Goal: Task Accomplishment & Management: Use online tool/utility

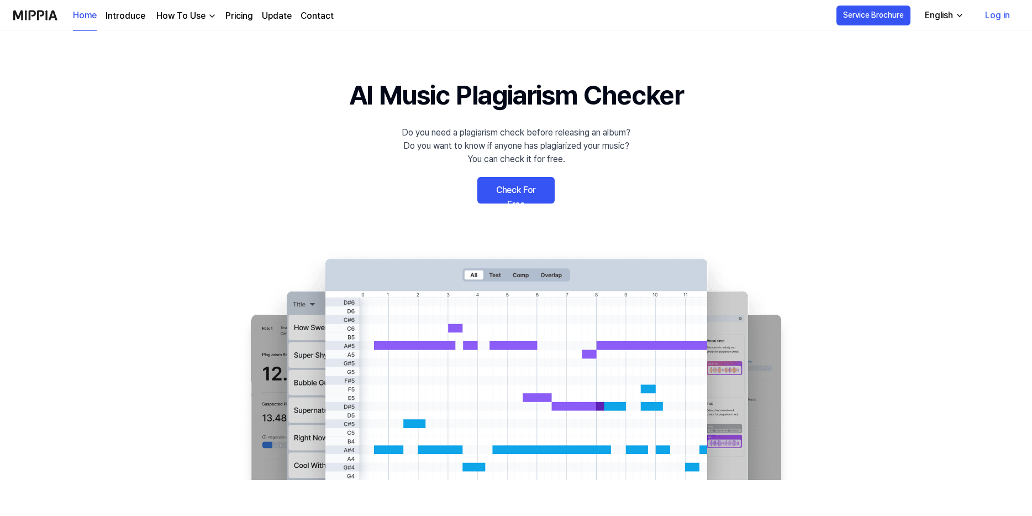
click at [521, 191] on link "Check For Free" at bounding box center [515, 190] width 77 height 27
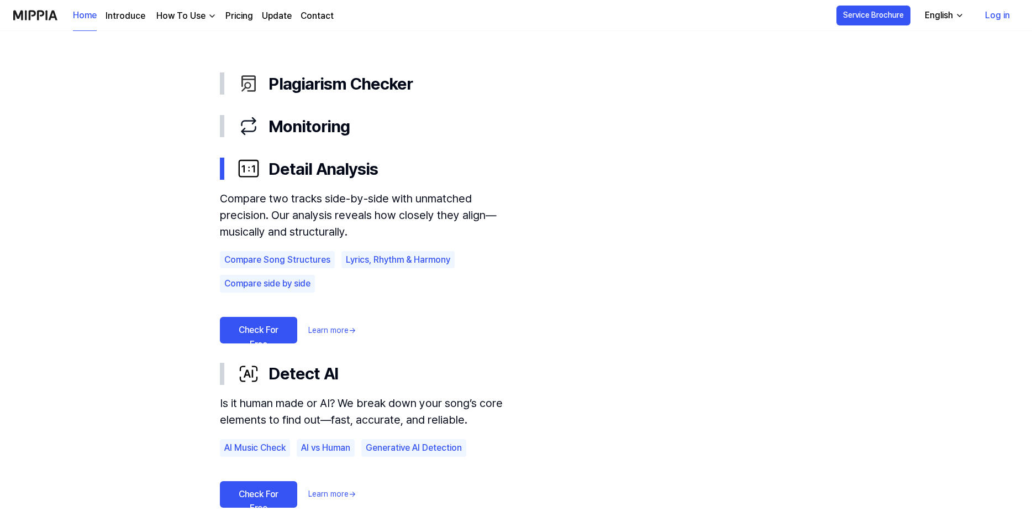
scroll to position [608, 0]
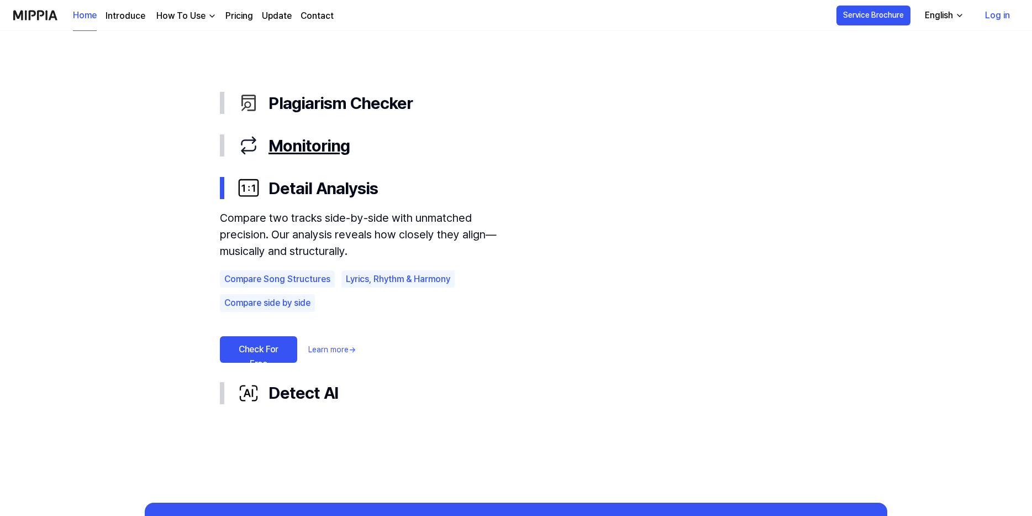
click at [221, 146] on div "button" at bounding box center [222, 145] width 4 height 22
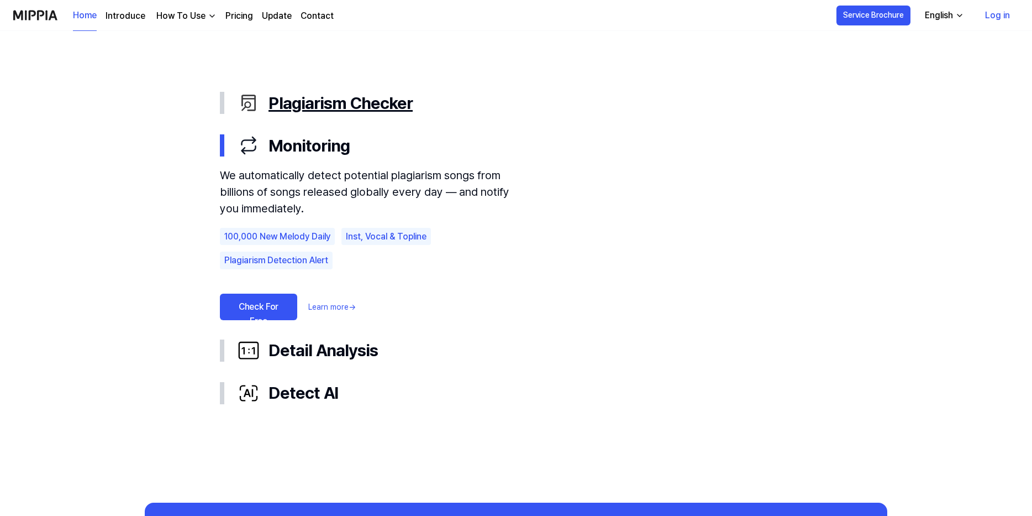
click at [230, 101] on button "Plagiarism Checker" at bounding box center [516, 103] width 592 height 43
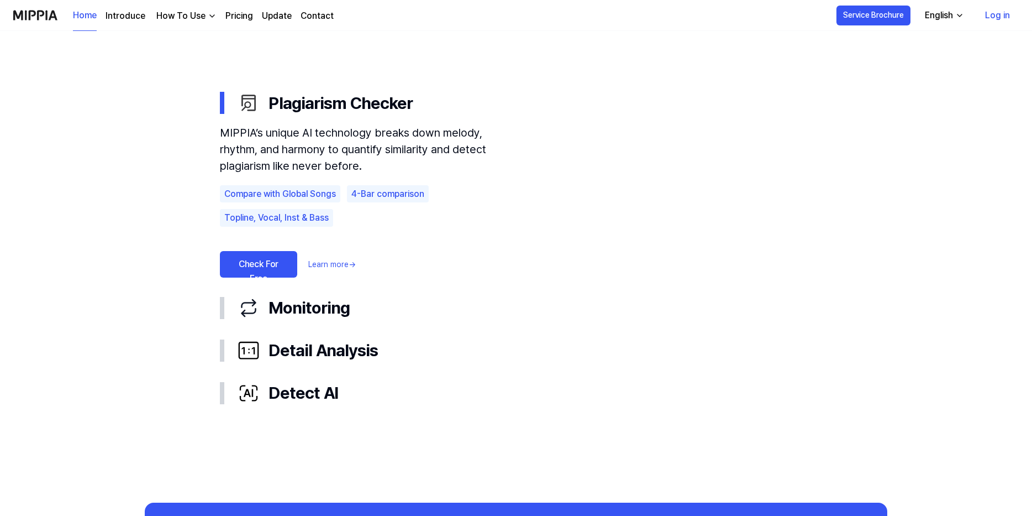
click at [282, 262] on link "Check For Free" at bounding box center [258, 264] width 77 height 27
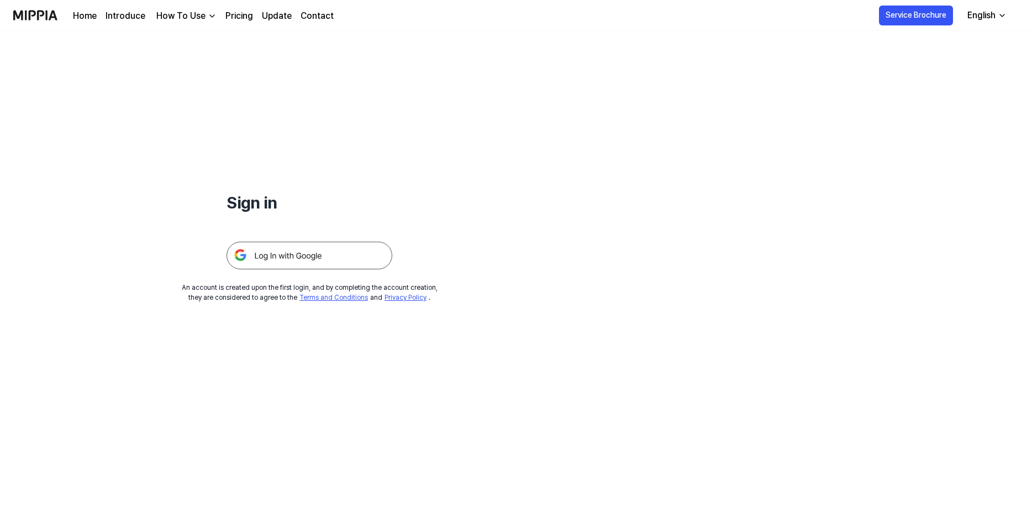
click at [340, 253] on img at bounding box center [310, 255] width 166 height 28
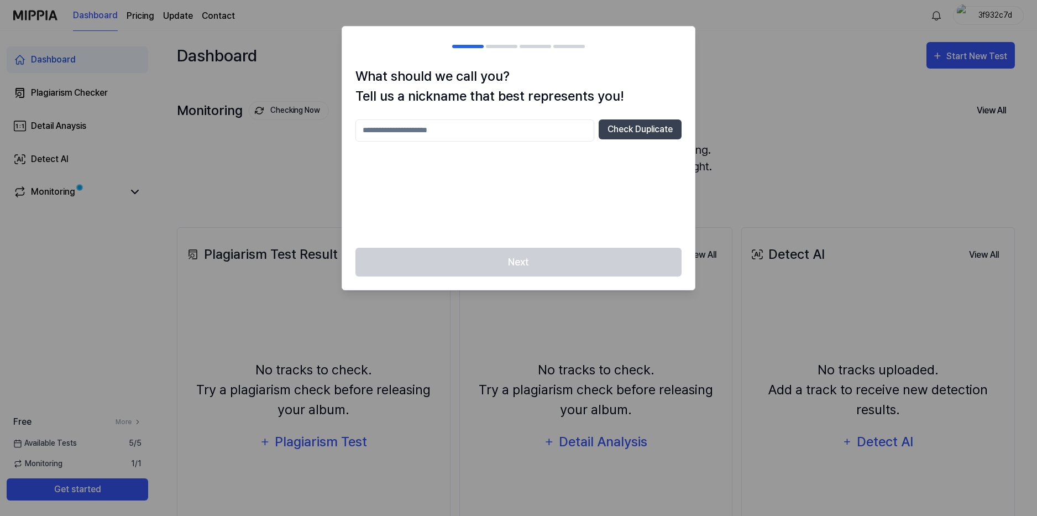
click at [565, 130] on input "text" at bounding box center [474, 130] width 239 height 22
type input "****"
click at [618, 128] on button "Check Duplicate" at bounding box center [639, 129] width 83 height 20
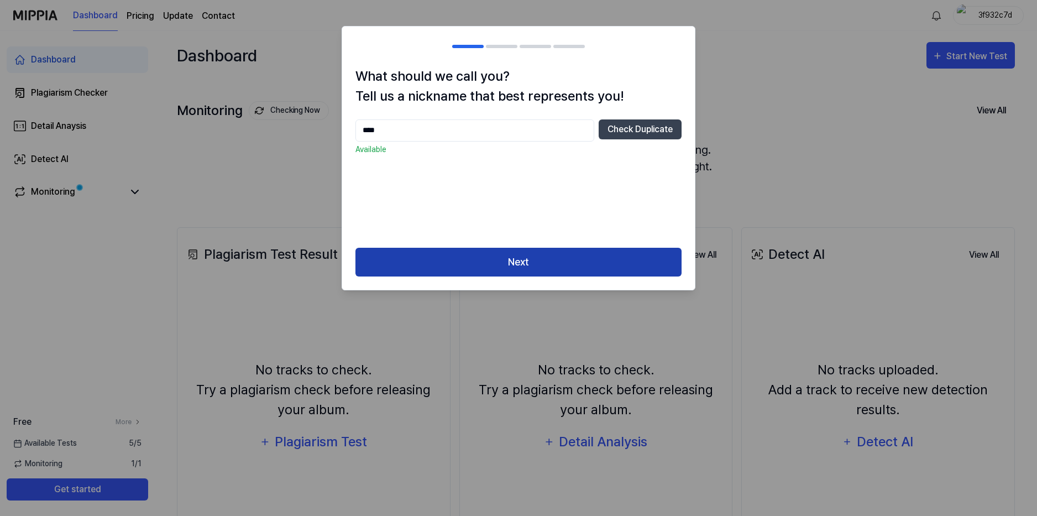
click at [523, 258] on button "Next" at bounding box center [518, 262] width 326 height 29
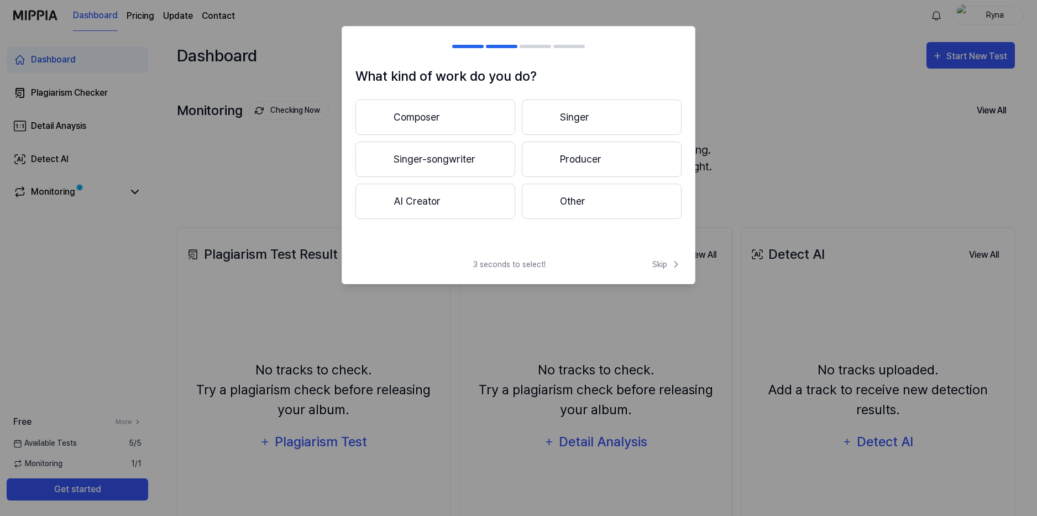
click at [538, 160] on div at bounding box center [544, 158] width 13 height 13
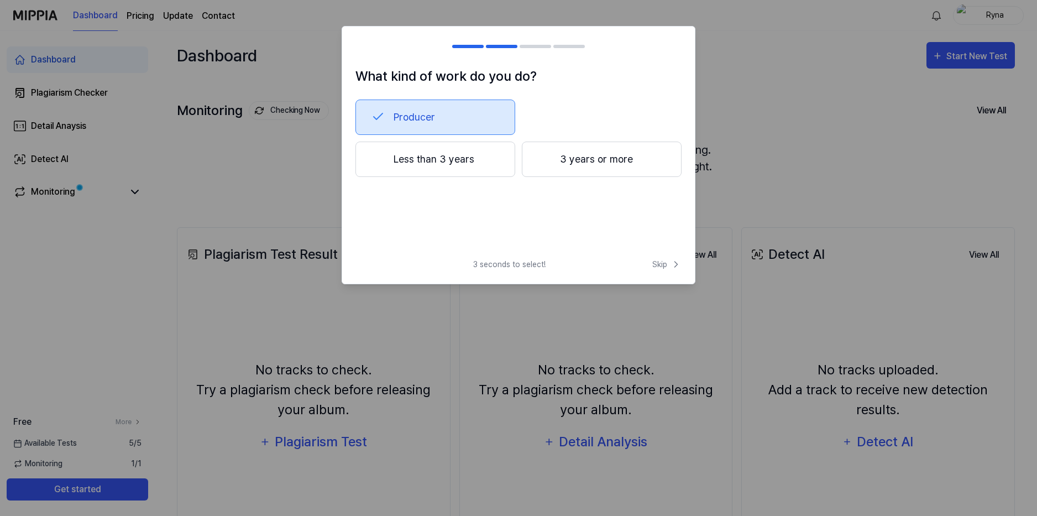
click at [490, 168] on button "Less than 3 years" at bounding box center [435, 158] width 160 height 35
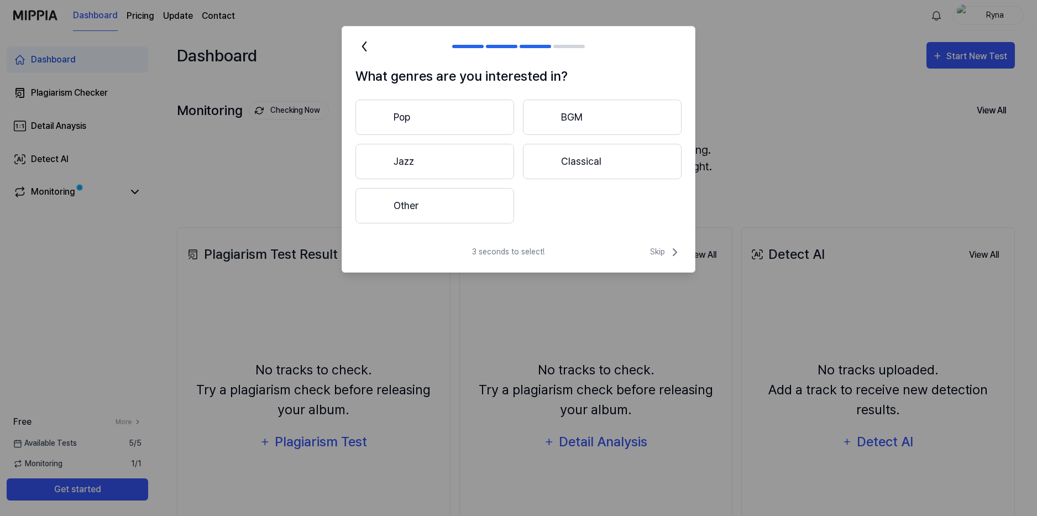
click at [508, 198] on button "Other" at bounding box center [434, 205] width 159 height 35
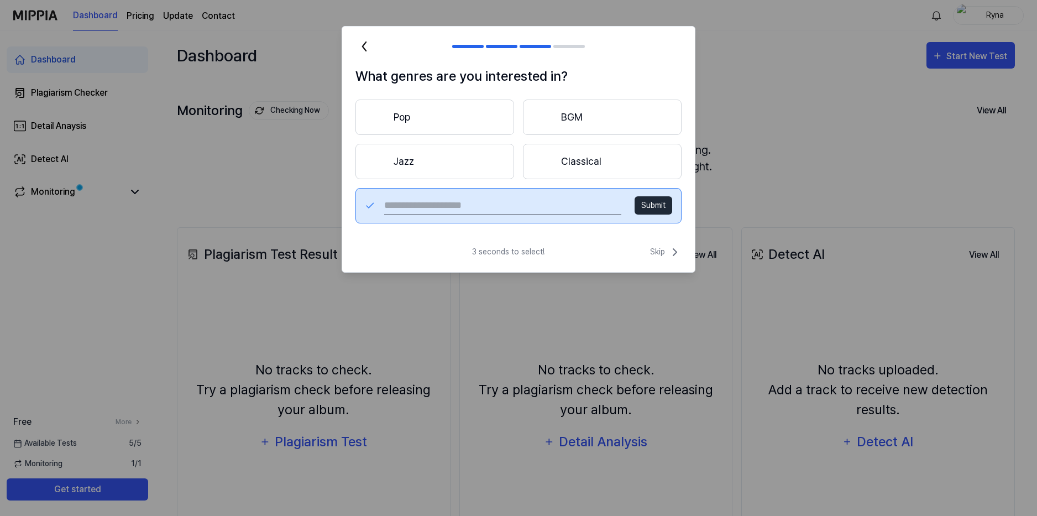
click at [594, 212] on input "text" at bounding box center [502, 206] width 237 height 18
type input "*******"
click at [649, 202] on button "Submit" at bounding box center [653, 205] width 38 height 18
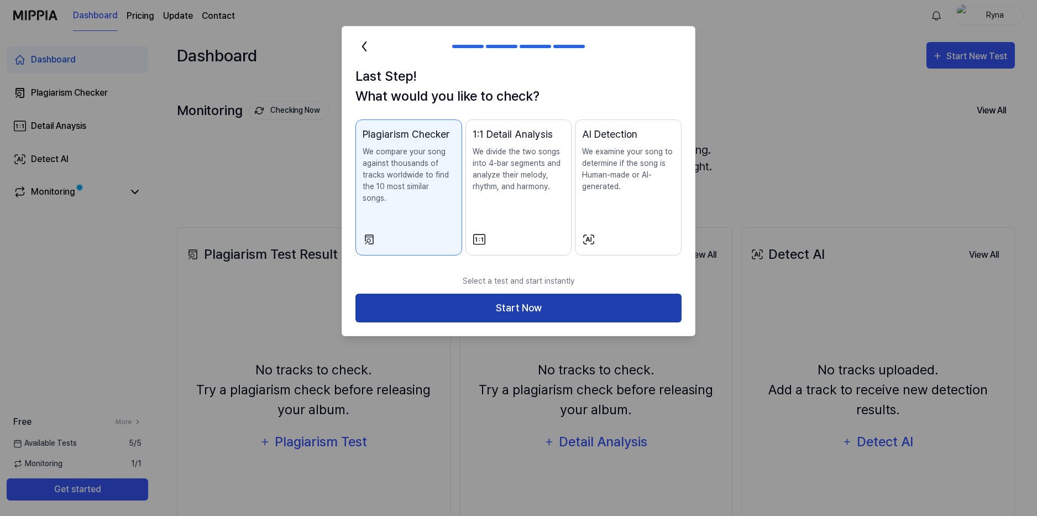
click at [594, 293] on button "Start Now" at bounding box center [518, 307] width 326 height 29
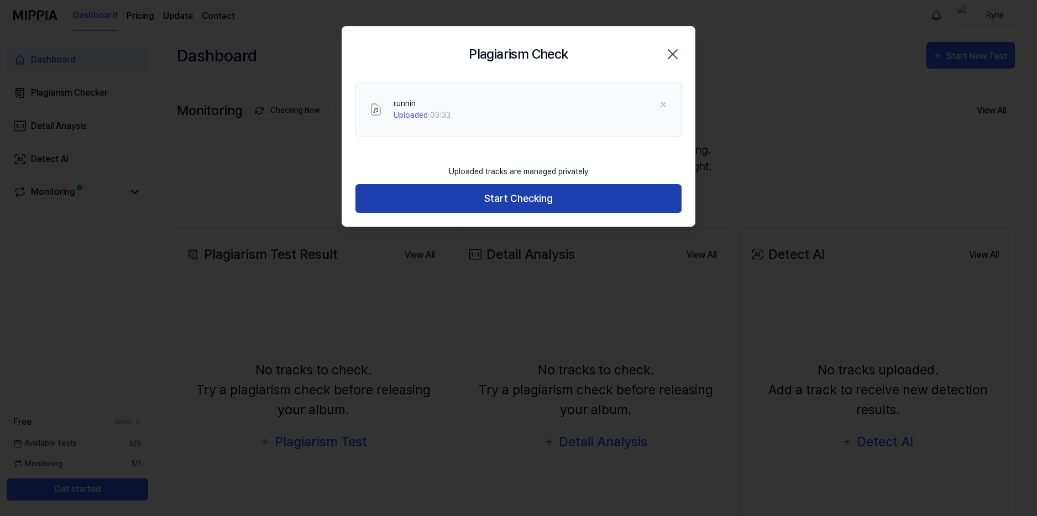
click at [555, 203] on button "Start Checking" at bounding box center [518, 198] width 326 height 29
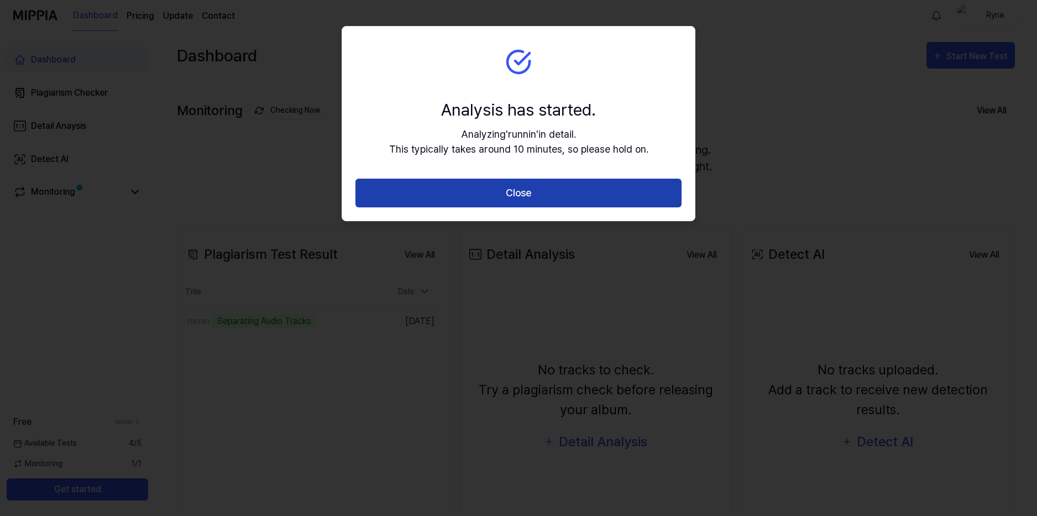
click at [561, 205] on button "Close" at bounding box center [518, 192] width 326 height 29
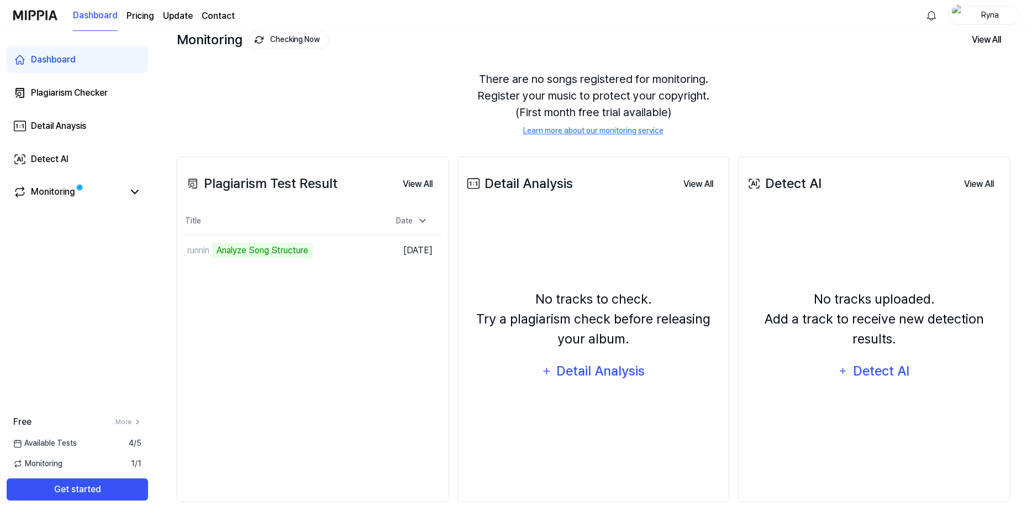
scroll to position [79, 0]
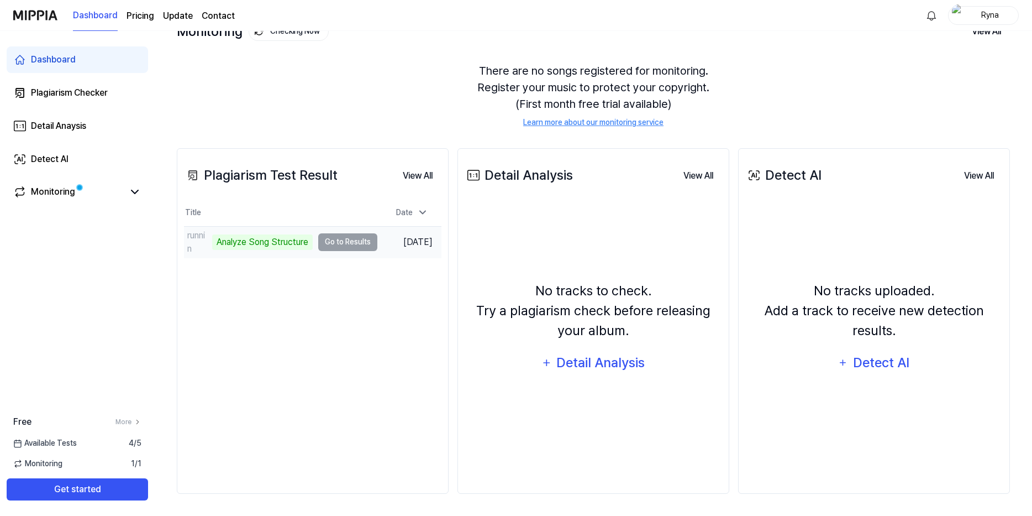
click at [329, 243] on td "runnin Analyze Song Structure Go to Results" at bounding box center [280, 242] width 193 height 31
click at [136, 194] on icon at bounding box center [134, 191] width 13 height 13
click at [134, 197] on icon at bounding box center [134, 191] width 13 height 13
click at [133, 196] on icon at bounding box center [134, 191] width 13 height 13
click at [133, 193] on icon at bounding box center [134, 191] width 13 height 13
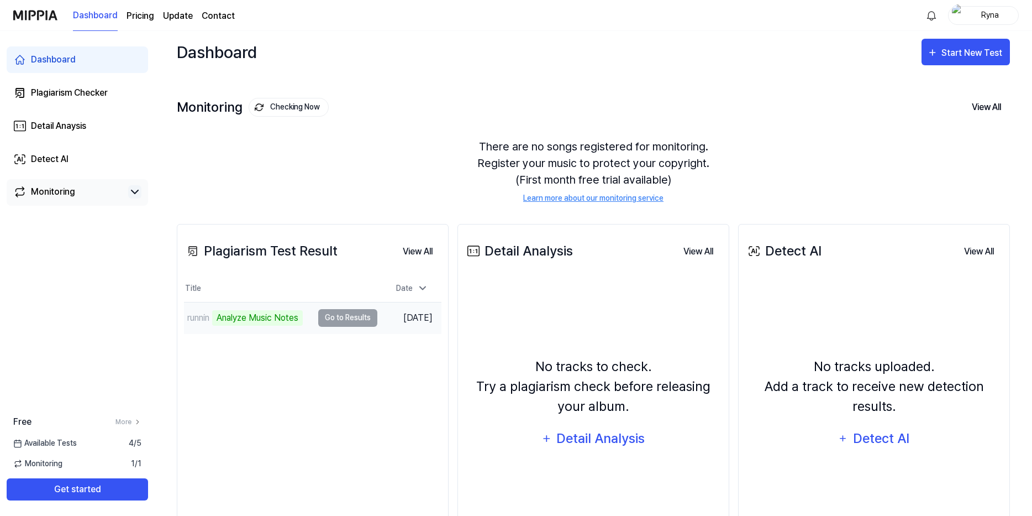
scroll to position [0, 0]
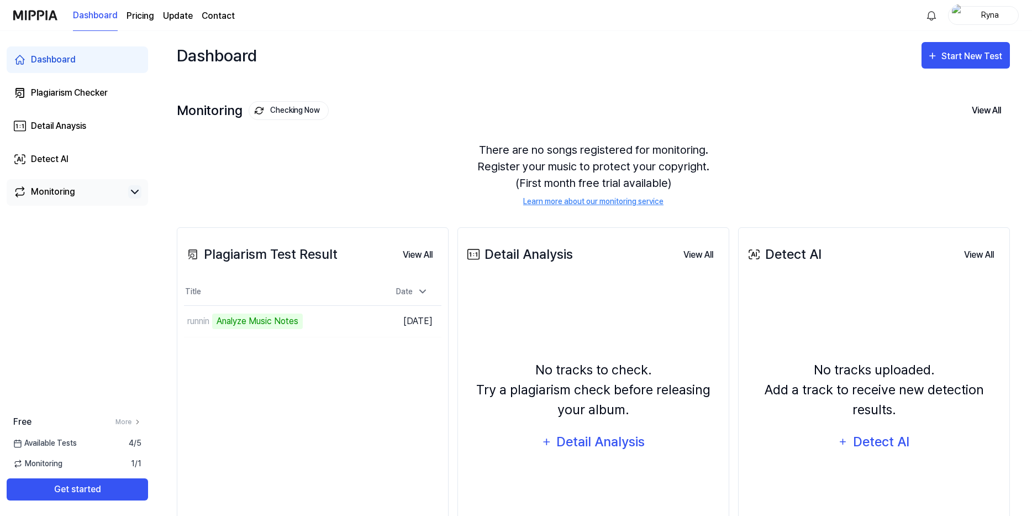
click at [760, 95] on div "Monitoring Checking Now View All Monitoring There are no songs registered for m…" at bounding box center [593, 142] width 833 height 125
click at [348, 325] on td "runnin Analyze Music Notes Go to Results" at bounding box center [280, 321] width 193 height 31
click at [334, 322] on button "Go to Results" at bounding box center [347, 321] width 59 height 18
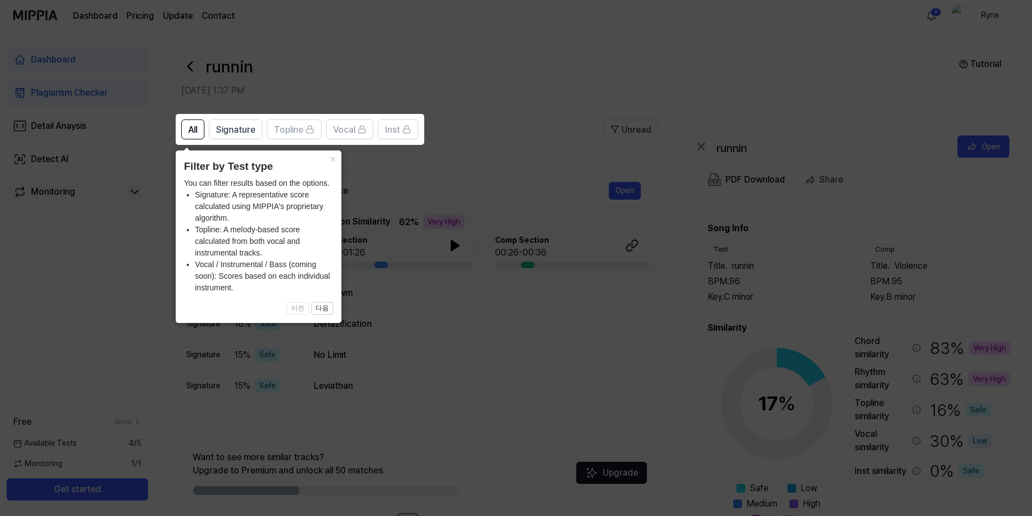
click at [388, 256] on icon at bounding box center [518, 258] width 1037 height 516
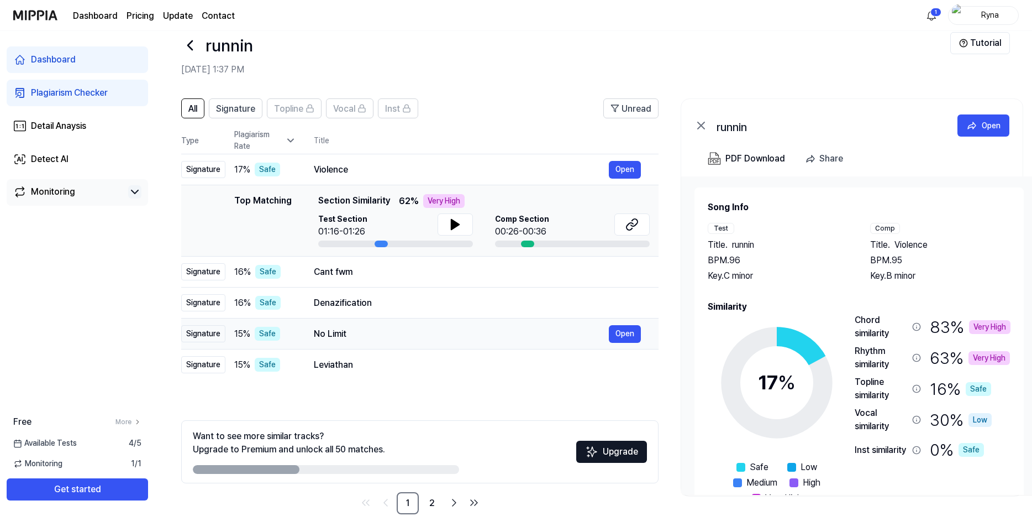
scroll to position [41, 0]
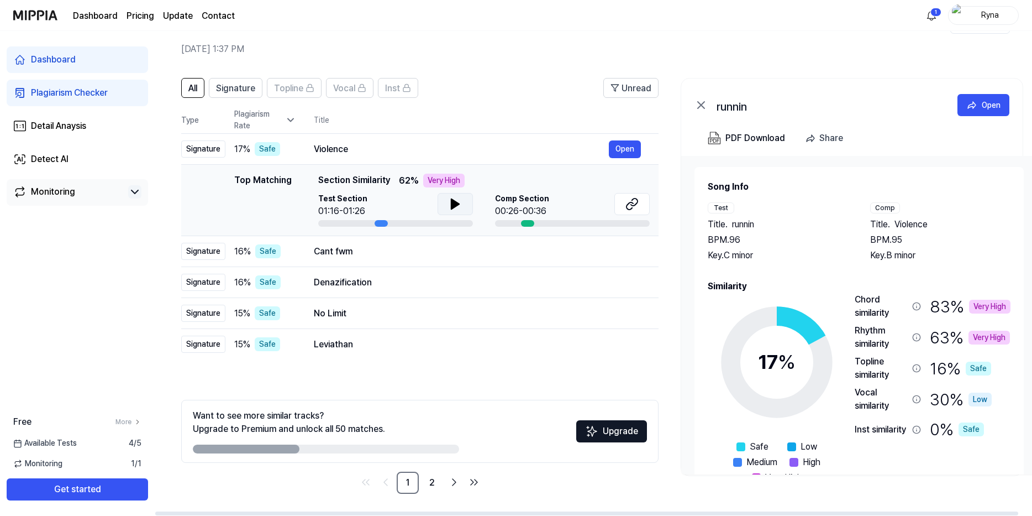
click at [447, 204] on button at bounding box center [455, 204] width 35 height 22
click at [449, 206] on icon at bounding box center [455, 203] width 13 height 13
click at [526, 223] on div at bounding box center [527, 223] width 13 height 7
click at [429, 480] on link "2" at bounding box center [432, 482] width 22 height 22
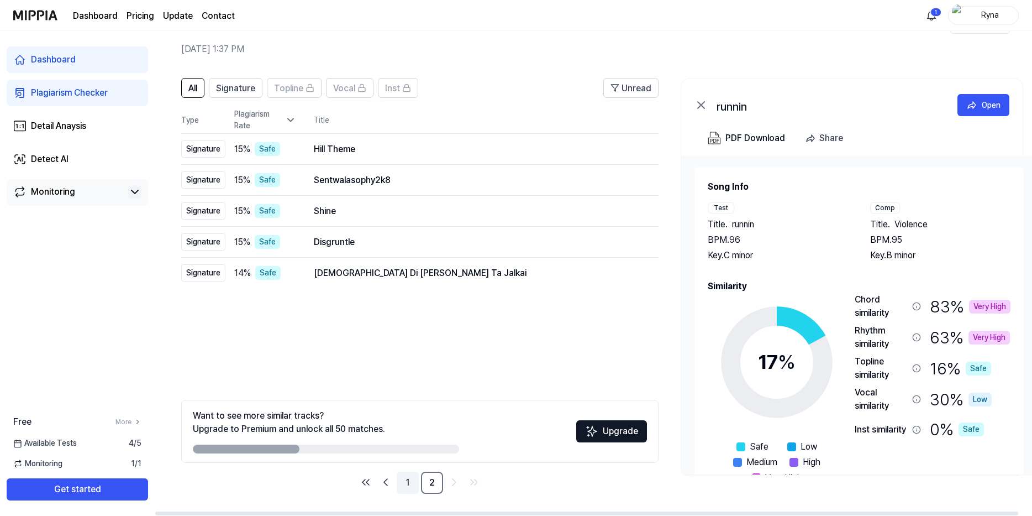
click at [409, 490] on link "1" at bounding box center [408, 482] width 22 height 22
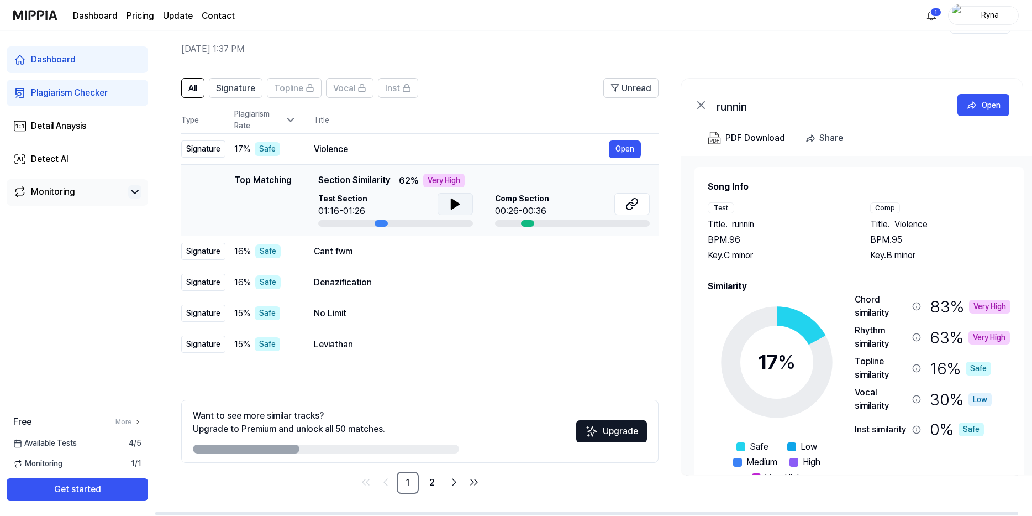
click at [468, 201] on button at bounding box center [455, 204] width 35 height 22
click at [463, 204] on button at bounding box center [455, 204] width 35 height 22
click at [380, 248] on div "Cant fwm" at bounding box center [461, 251] width 295 height 13
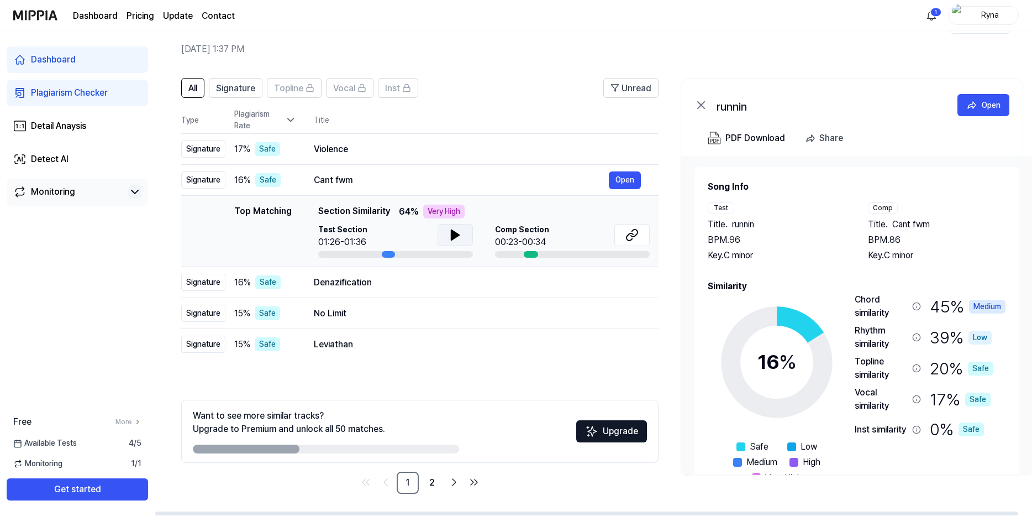
click at [447, 237] on button at bounding box center [455, 235] width 35 height 22
click at [528, 146] on div "Violence" at bounding box center [461, 149] width 295 height 13
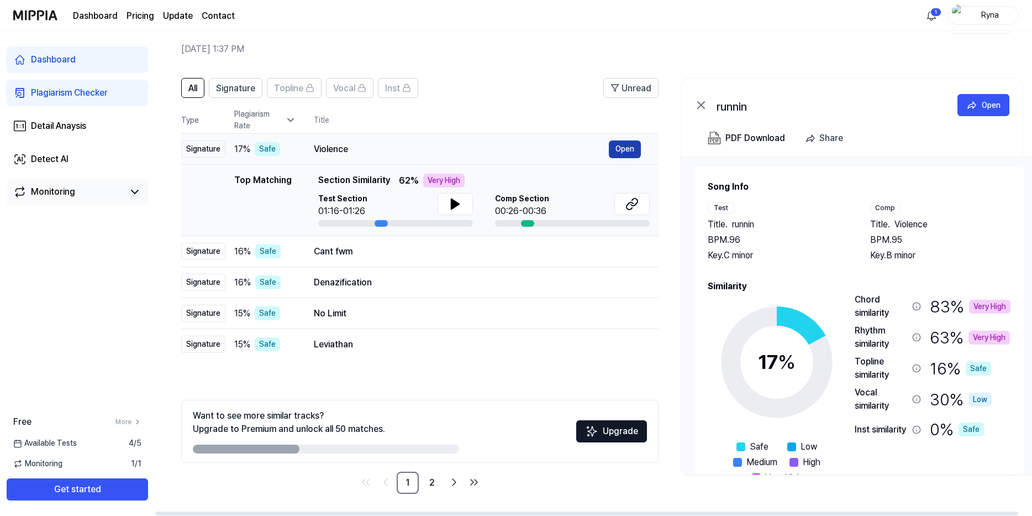
click at [614, 148] on button "Open" at bounding box center [625, 149] width 32 height 18
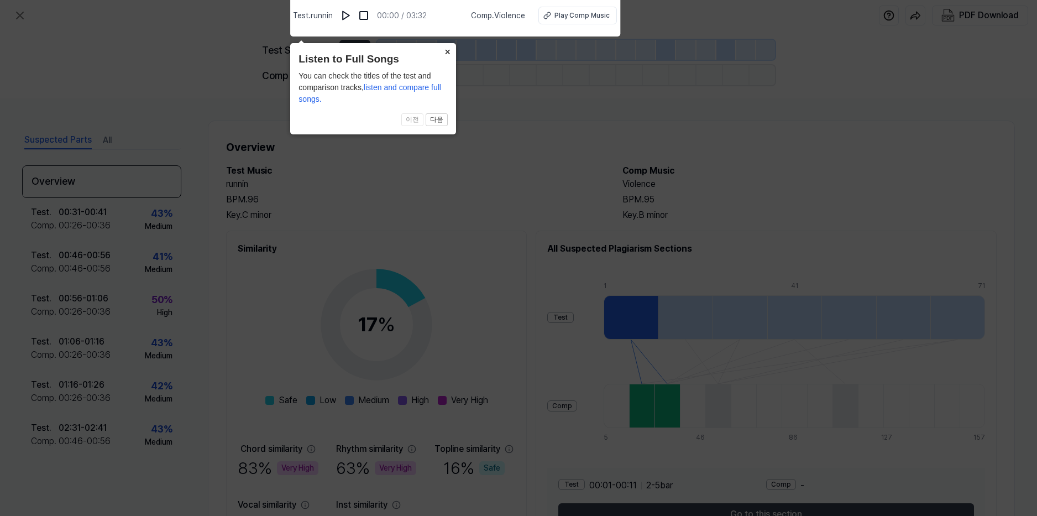
click at [445, 51] on button "×" at bounding box center [447, 50] width 18 height 15
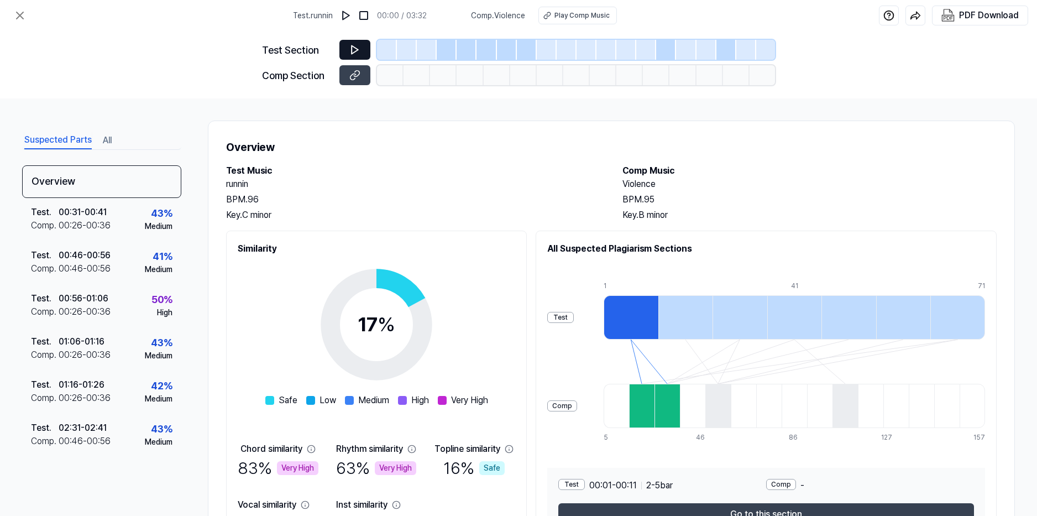
click at [354, 50] on icon at bounding box center [354, 49] width 11 height 11
click at [352, 48] on icon at bounding box center [354, 50] width 7 height 8
click at [351, 18] on img at bounding box center [345, 15] width 11 height 11
click at [352, 18] on img at bounding box center [346, 15] width 11 height 11
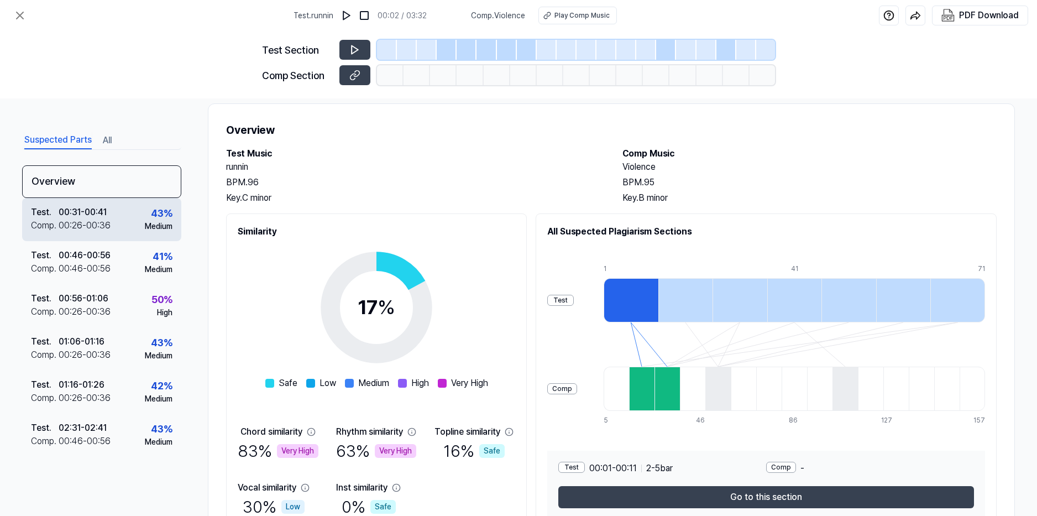
click at [102, 220] on div "00:26 - 00:36" at bounding box center [85, 225] width 52 height 13
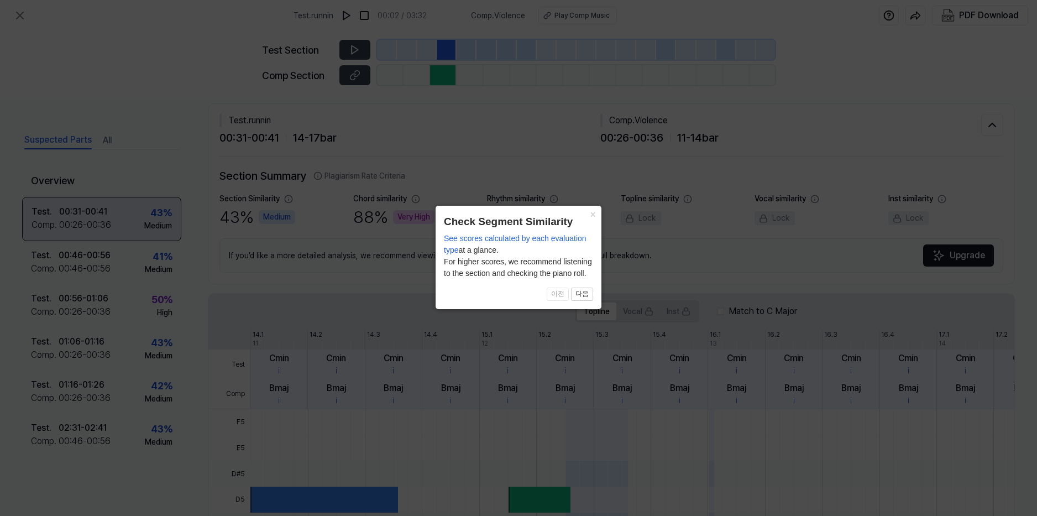
scroll to position [207, 0]
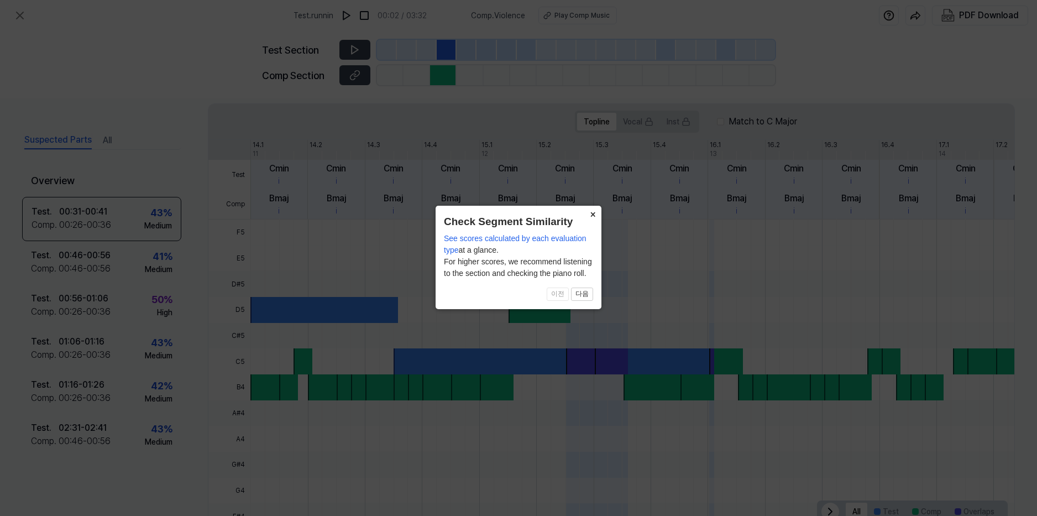
click at [585, 209] on button "×" at bounding box center [593, 213] width 18 height 15
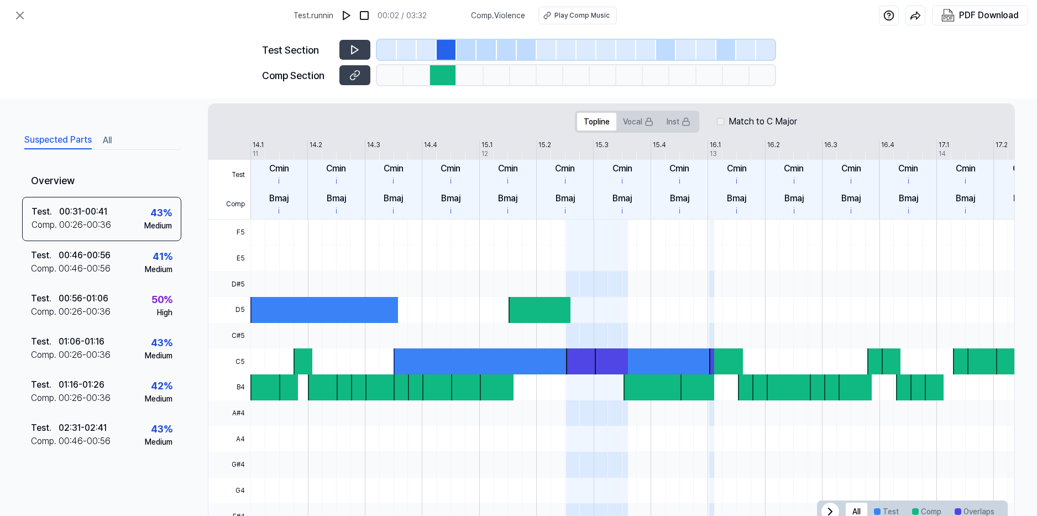
click at [444, 77] on div at bounding box center [443, 75] width 27 height 20
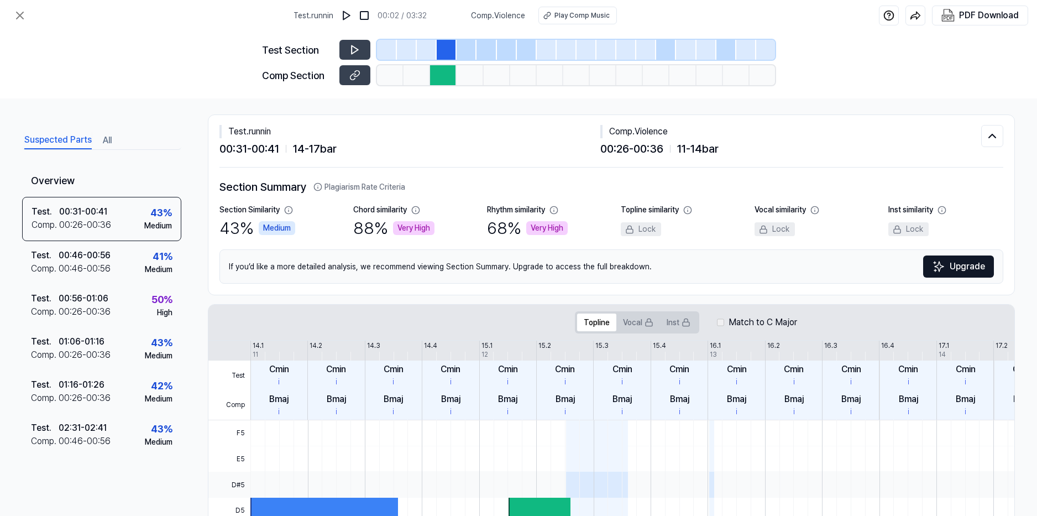
scroll to position [0, 0]
